Goal: Find specific page/section: Find specific page/section

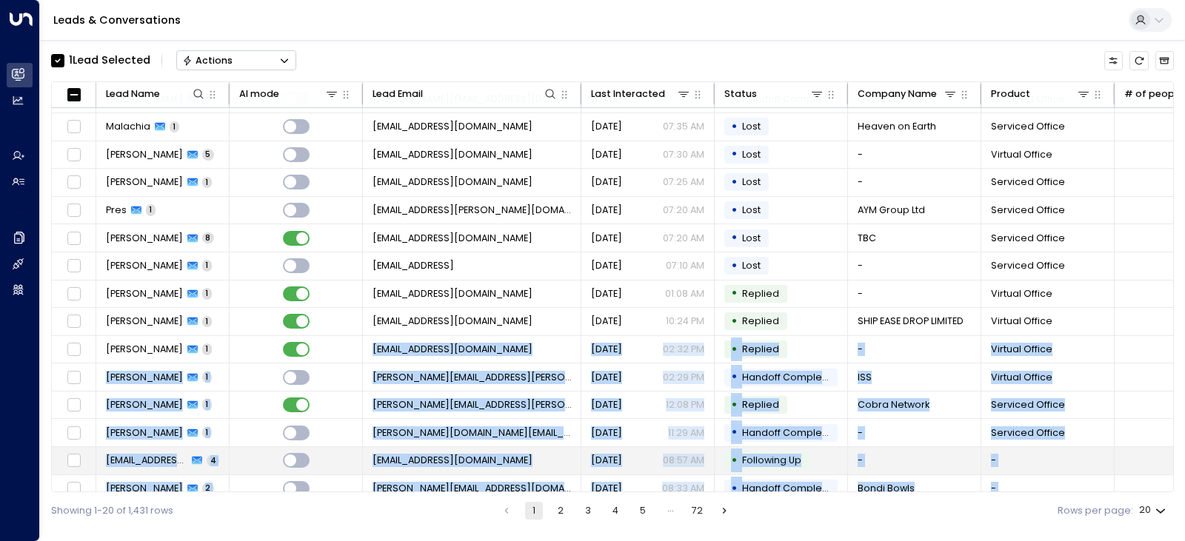
scroll to position [176, 0]
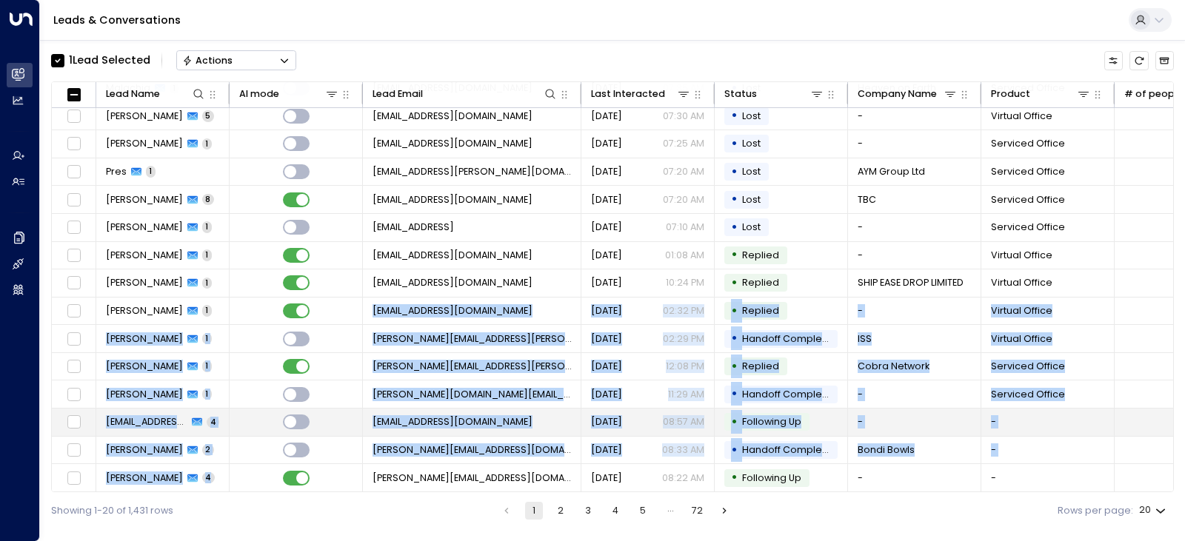
drag, startPoint x: 224, startPoint y: 486, endPoint x: 355, endPoint y: 480, distance: 131.1
click at [355, 480] on tbody "[PERSON_NAME] 2 [PERSON_NAME][EMAIL_ADDRESS][DOMAIN_NAME] half a minute ago • L…" at bounding box center [916, 214] width 1729 height 557
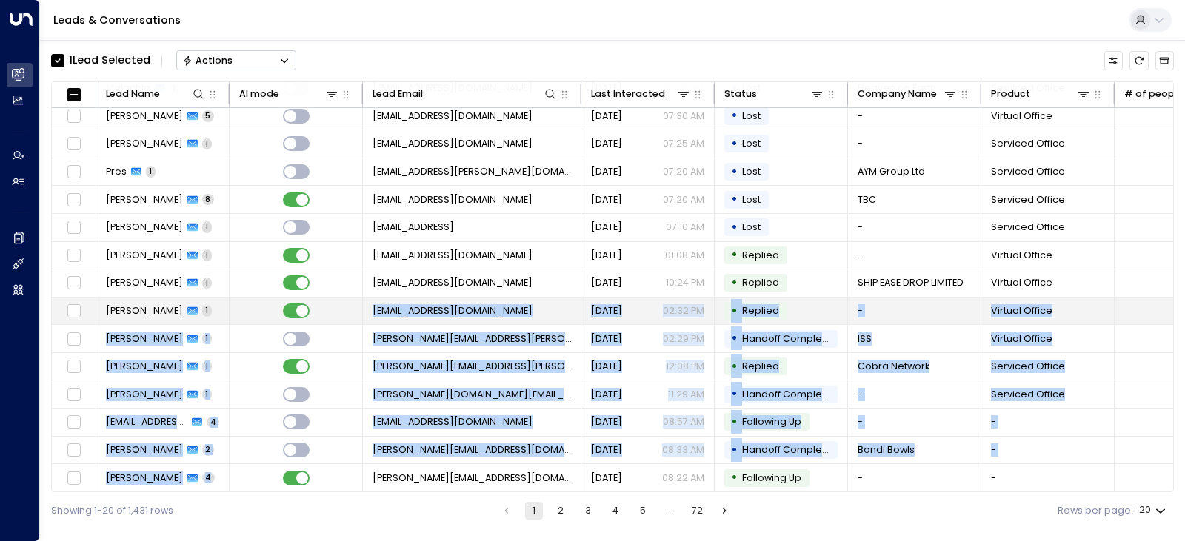
click at [240, 311] on td at bounding box center [295, 311] width 133 height 27
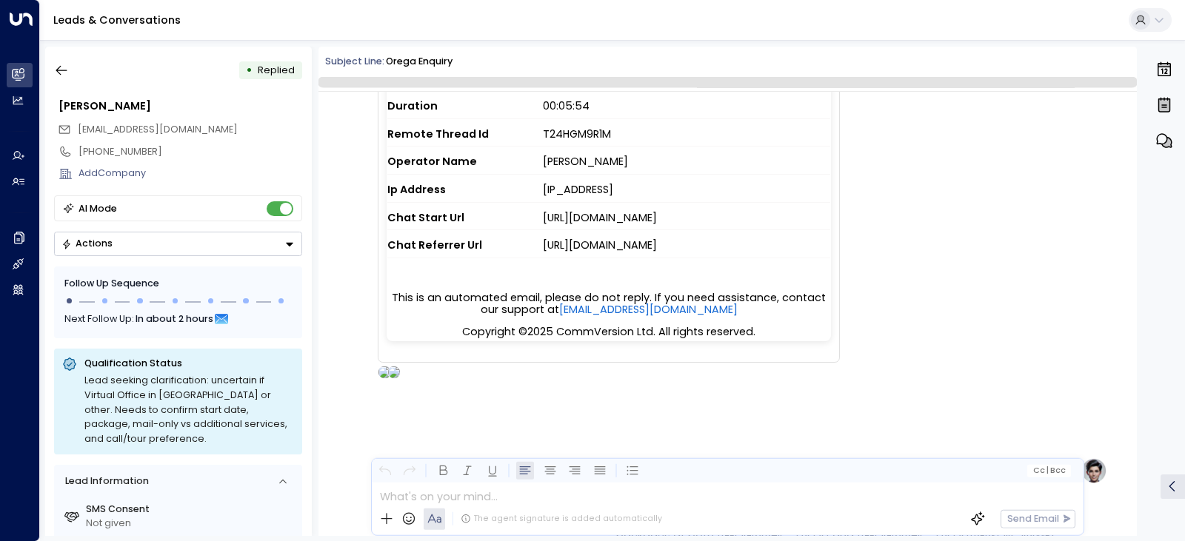
scroll to position [737, 0]
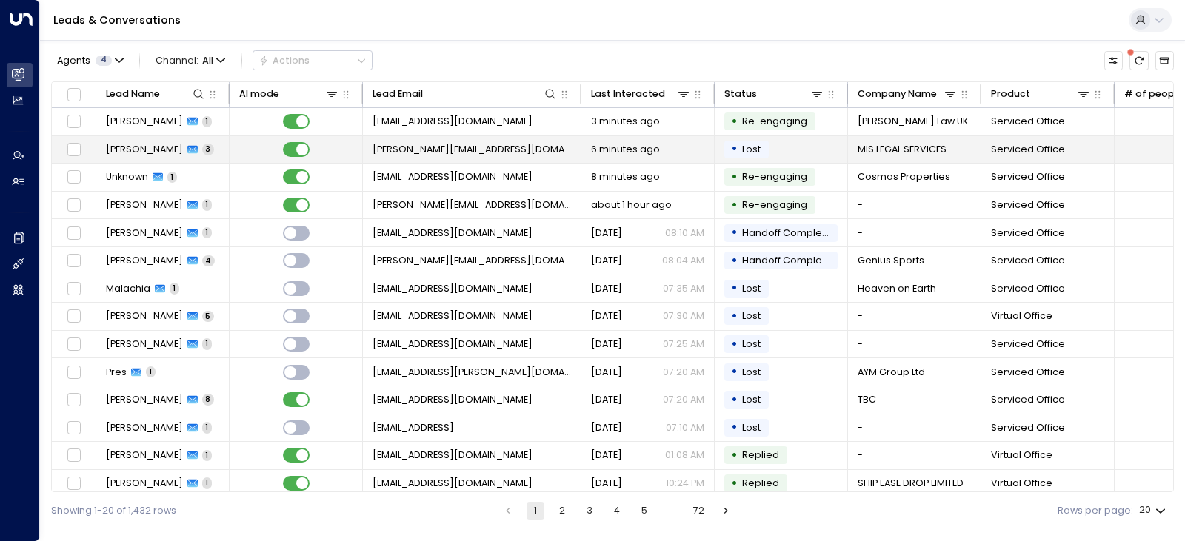
click at [117, 148] on span "[PERSON_NAME]" at bounding box center [144, 149] width 77 height 13
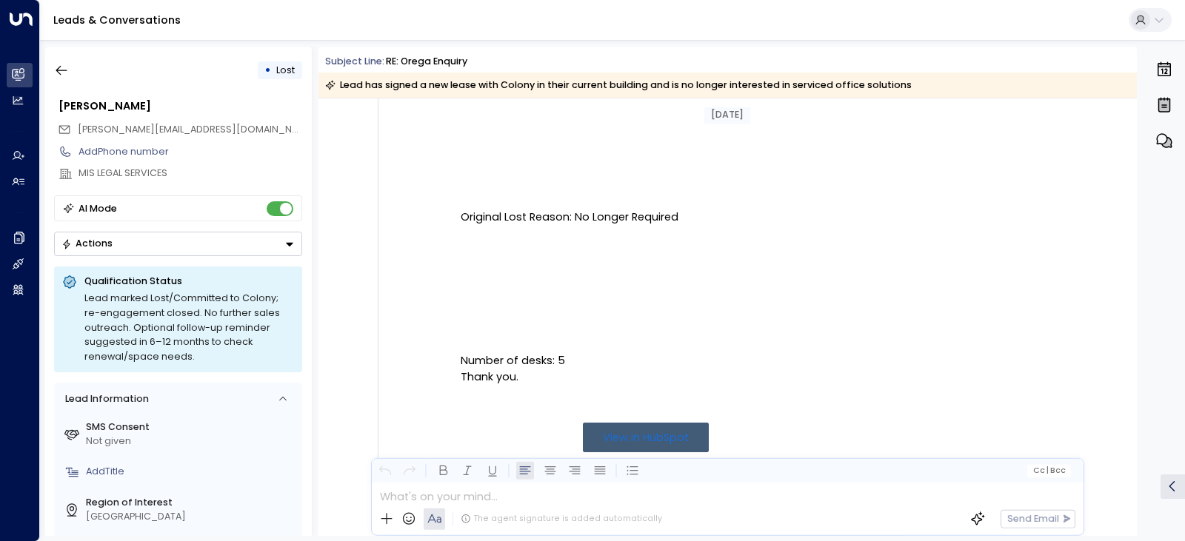
scroll to position [1481, 0]
